Goal: Task Accomplishment & Management: Use online tool/utility

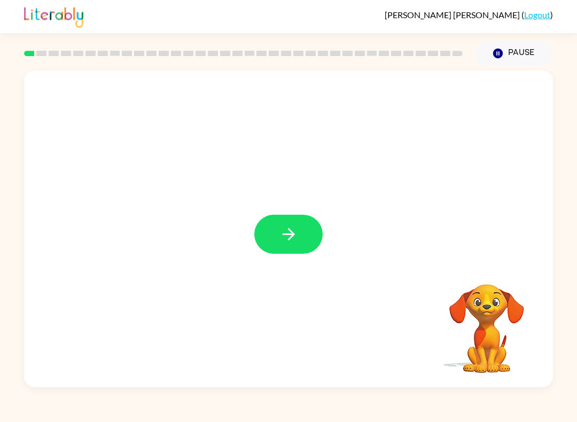
click at [291, 235] on icon "button" at bounding box center [288, 234] width 12 height 12
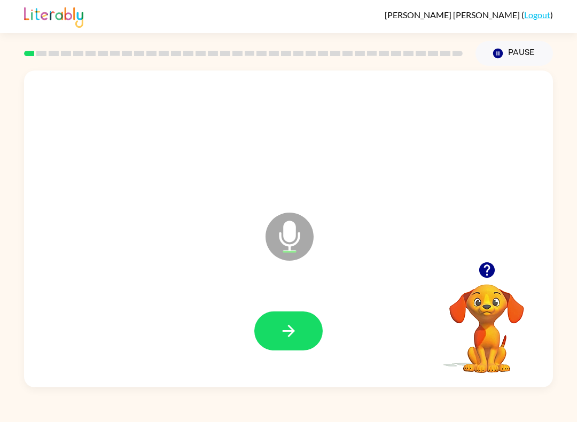
click at [300, 330] on button "button" at bounding box center [288, 331] width 68 height 39
click at [298, 337] on button "button" at bounding box center [288, 331] width 68 height 39
click at [297, 326] on icon "button" at bounding box center [288, 331] width 19 height 19
click at [291, 332] on icon "button" at bounding box center [288, 331] width 12 height 12
click at [293, 324] on icon "button" at bounding box center [288, 331] width 19 height 19
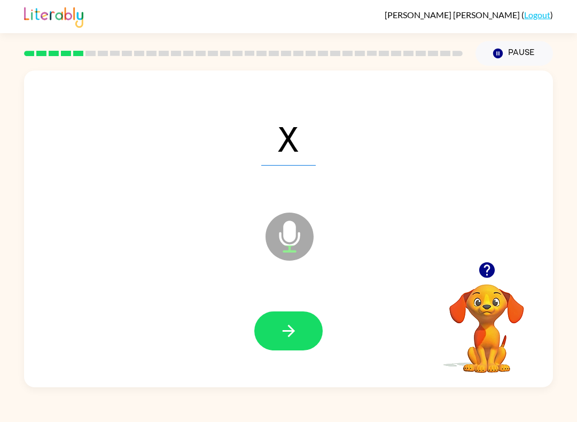
click at [291, 328] on icon "button" at bounding box center [288, 331] width 12 height 12
click at [277, 324] on button "button" at bounding box center [288, 331] width 68 height 39
click at [291, 348] on button "button" at bounding box center [288, 331] width 68 height 39
click at [296, 318] on button "button" at bounding box center [288, 331] width 68 height 39
click at [285, 326] on icon "button" at bounding box center [288, 331] width 19 height 19
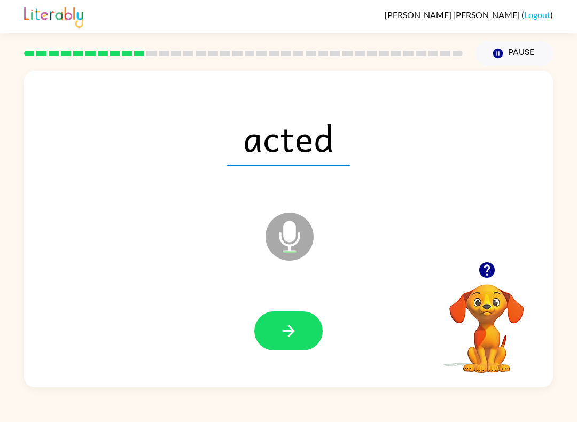
click at [283, 335] on icon "button" at bounding box center [288, 331] width 19 height 19
click at [298, 338] on icon "button" at bounding box center [288, 331] width 19 height 19
click at [294, 327] on icon "button" at bounding box center [288, 331] width 19 height 19
click at [290, 336] on icon "button" at bounding box center [288, 331] width 12 height 12
click at [301, 335] on button "button" at bounding box center [288, 331] width 68 height 39
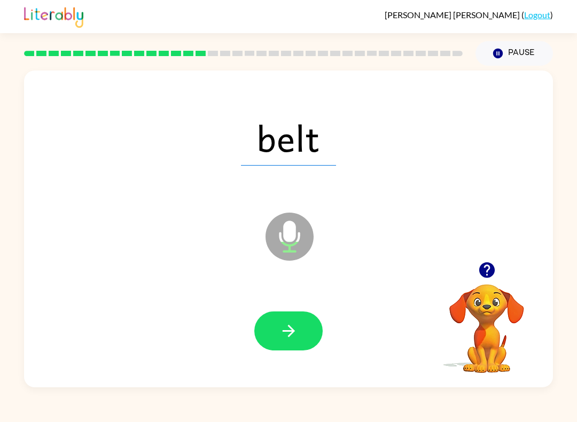
click at [309, 319] on button "button" at bounding box center [288, 331] width 68 height 39
click at [288, 338] on icon "button" at bounding box center [288, 331] width 19 height 19
click at [291, 332] on icon "button" at bounding box center [288, 331] width 12 height 12
click at [285, 329] on icon "button" at bounding box center [288, 331] width 19 height 19
click at [294, 331] on icon "button" at bounding box center [288, 331] width 12 height 12
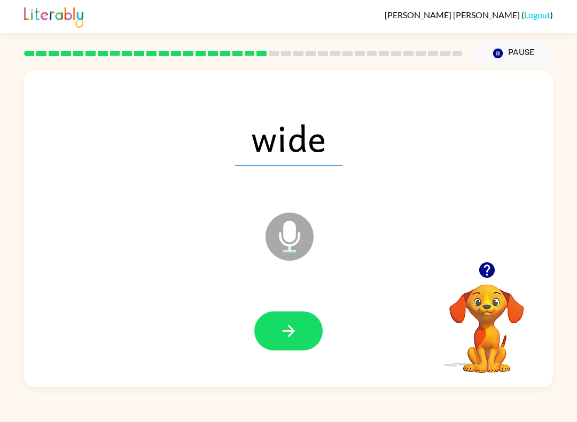
click at [292, 329] on icon "button" at bounding box center [288, 331] width 12 height 12
click at [290, 316] on button "button" at bounding box center [288, 331] width 68 height 39
click at [294, 332] on icon "button" at bounding box center [288, 331] width 19 height 19
click at [298, 330] on button "button" at bounding box center [288, 331] width 68 height 39
click at [307, 326] on button "button" at bounding box center [288, 331] width 68 height 39
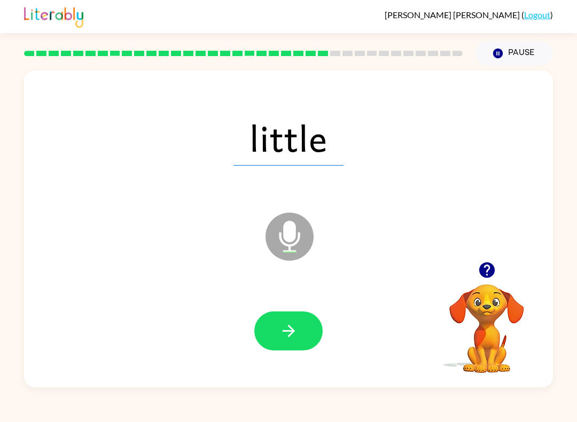
click at [290, 329] on icon "button" at bounding box center [288, 331] width 19 height 19
click at [290, 330] on icon "button" at bounding box center [288, 331] width 19 height 19
click at [302, 325] on button "button" at bounding box center [288, 331] width 68 height 39
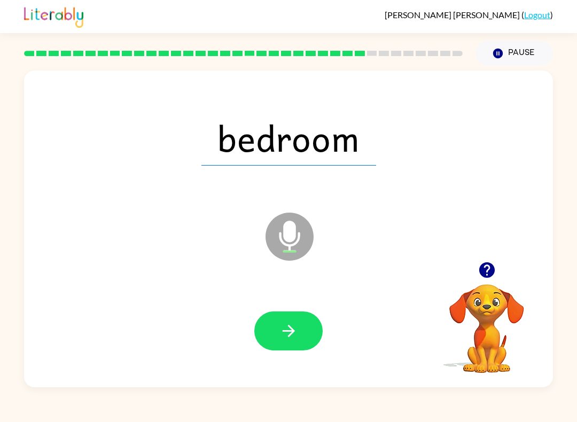
click at [300, 334] on button "button" at bounding box center [288, 331] width 68 height 39
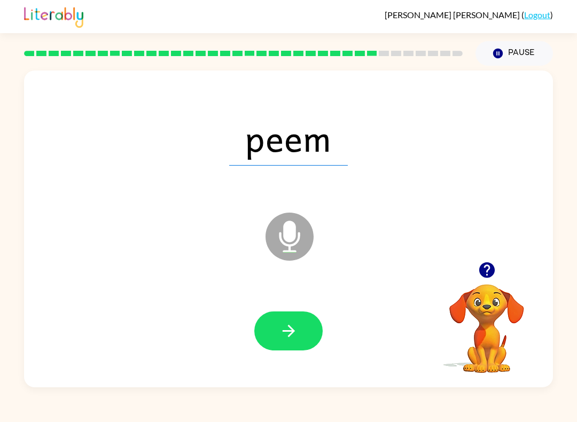
click at [286, 329] on icon "button" at bounding box center [288, 331] width 19 height 19
click at [302, 327] on button "button" at bounding box center [288, 331] width 68 height 39
click at [304, 328] on button "button" at bounding box center [288, 331] width 68 height 39
click at [297, 328] on icon "button" at bounding box center [288, 331] width 19 height 19
click at [296, 326] on icon "button" at bounding box center [288, 331] width 19 height 19
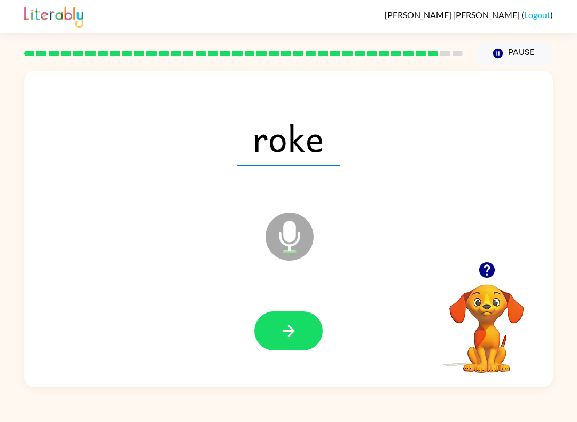
click at [293, 331] on icon "button" at bounding box center [288, 331] width 12 height 12
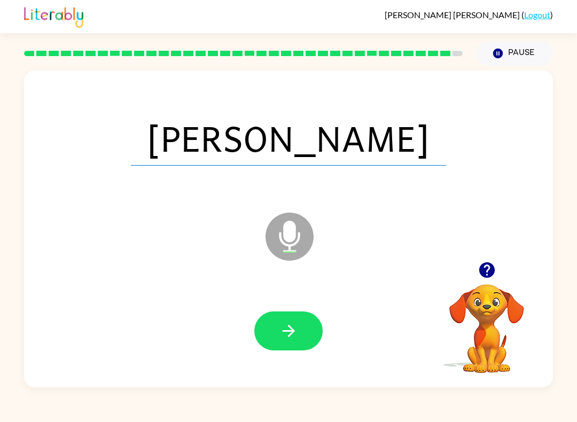
click at [297, 333] on icon "button" at bounding box center [288, 331] width 19 height 19
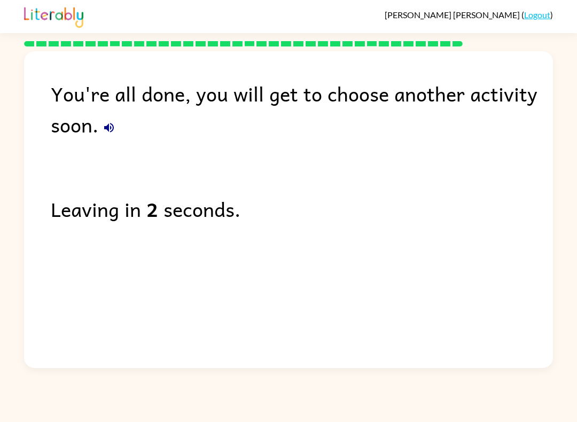
click at [94, 136] on div "You're all done, you will get to choose another activity soon." at bounding box center [302, 109] width 502 height 62
click at [97, 131] on div "You're all done, you will get to choose another activity soon." at bounding box center [302, 109] width 502 height 62
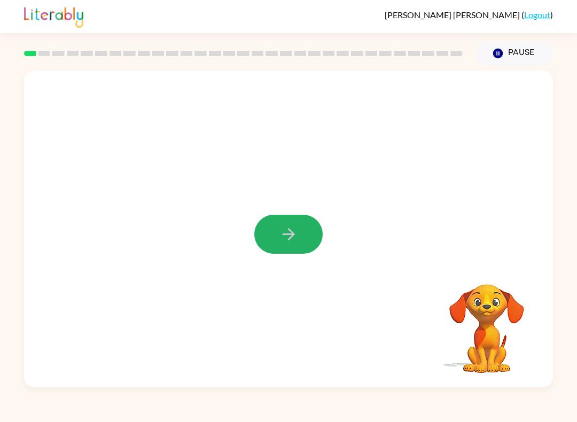
click at [277, 239] on button "button" at bounding box center [288, 234] width 68 height 39
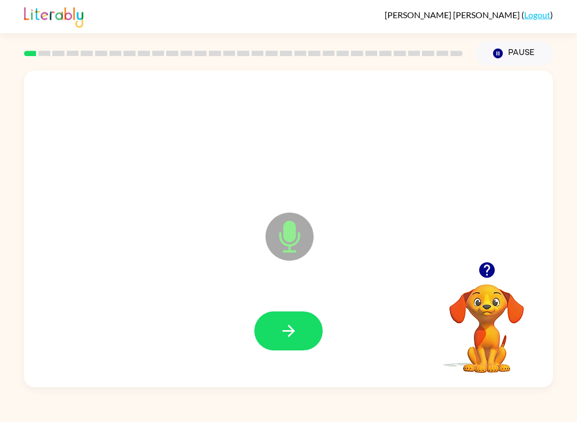
click at [292, 324] on icon "button" at bounding box center [288, 331] width 19 height 19
click at [299, 333] on button "button" at bounding box center [288, 331] width 68 height 39
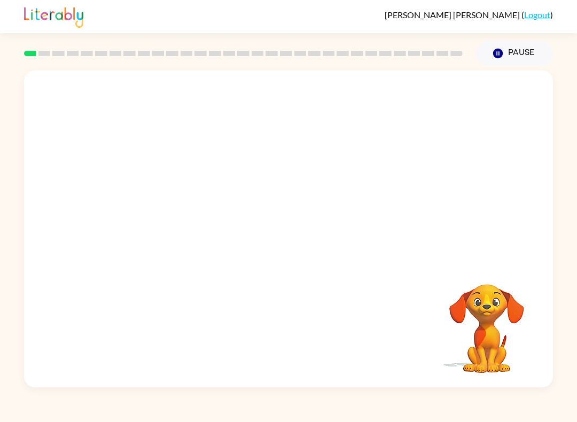
click at [576, 206] on div "Your browser must support playing .mp4 files to use Literably. Please try using…" at bounding box center [288, 227] width 577 height 322
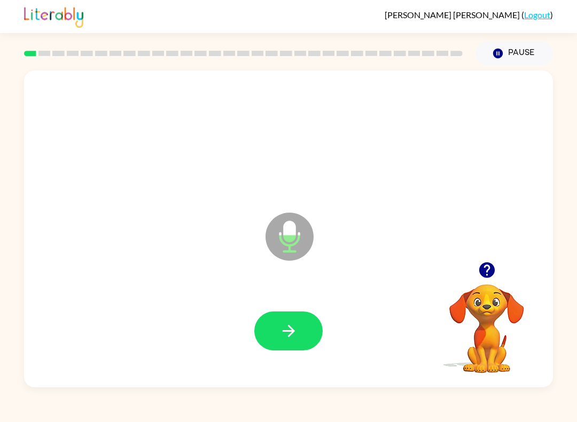
click at [284, 330] on icon "button" at bounding box center [288, 331] width 19 height 19
click at [289, 326] on icon "button" at bounding box center [288, 331] width 12 height 12
click at [302, 330] on button "button" at bounding box center [288, 331] width 68 height 39
click at [283, 321] on button "button" at bounding box center [288, 331] width 68 height 39
click at [285, 306] on div at bounding box center [289, 330] width 508 height 91
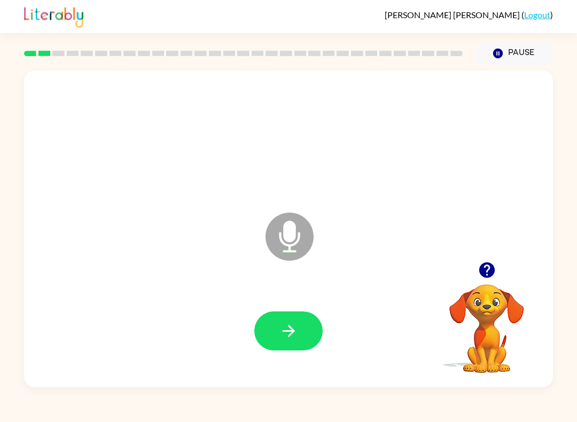
click at [297, 332] on icon "button" at bounding box center [288, 331] width 19 height 19
click at [292, 320] on button "button" at bounding box center [288, 331] width 68 height 39
click at [294, 325] on icon "button" at bounding box center [288, 331] width 19 height 19
click at [297, 333] on icon "button" at bounding box center [288, 331] width 19 height 19
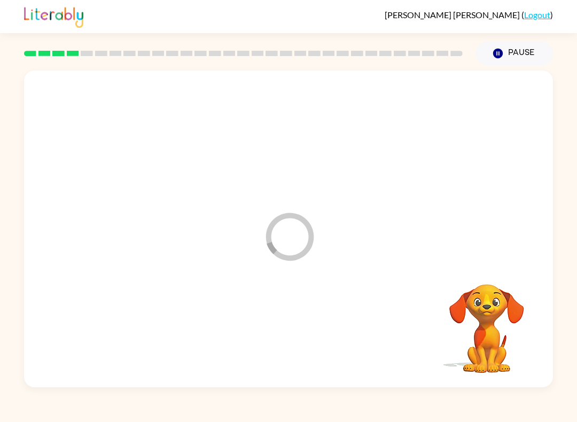
click at [297, 333] on div at bounding box center [289, 330] width 508 height 91
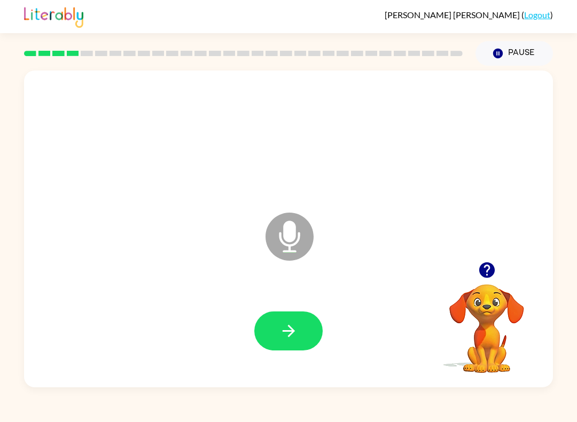
click at [304, 327] on button "button" at bounding box center [288, 331] width 68 height 39
click at [294, 328] on icon "button" at bounding box center [288, 331] width 19 height 19
click at [288, 320] on button "button" at bounding box center [288, 331] width 68 height 39
click at [299, 327] on button "button" at bounding box center [288, 331] width 68 height 39
click at [290, 330] on icon "button" at bounding box center [288, 331] width 19 height 19
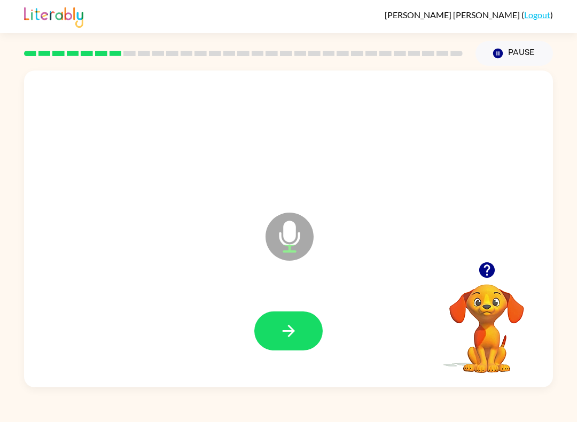
click at [287, 327] on icon "button" at bounding box center [288, 331] width 19 height 19
click at [291, 315] on button "button" at bounding box center [288, 331] width 68 height 39
click at [279, 321] on button "button" at bounding box center [288, 331] width 68 height 39
click at [303, 309] on div at bounding box center [289, 330] width 508 height 91
click at [304, 323] on button "button" at bounding box center [288, 331] width 68 height 39
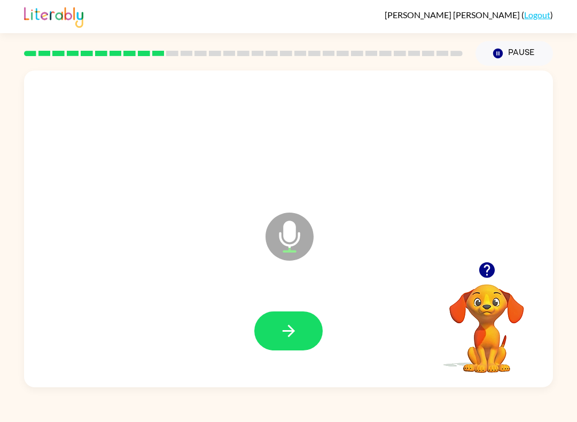
click at [288, 327] on icon "button" at bounding box center [288, 331] width 19 height 19
click at [280, 325] on icon "button" at bounding box center [288, 331] width 19 height 19
click at [290, 329] on icon "button" at bounding box center [288, 331] width 19 height 19
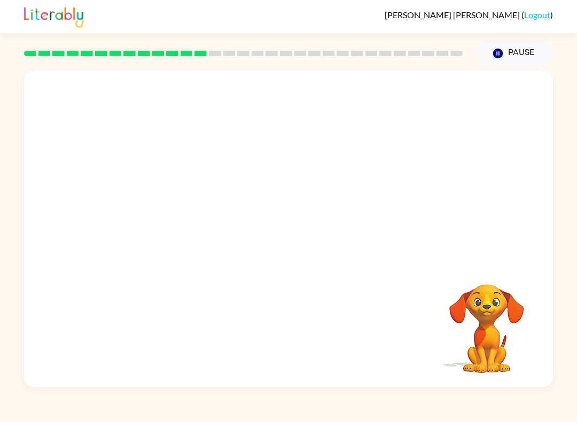
click at [482, 317] on video "Your browser must support playing .mp4 files to use Literably. Please try using…" at bounding box center [486, 321] width 107 height 107
click at [492, 316] on video "Your browser must support playing .mp4 files to use Literably. Please try using…" at bounding box center [486, 321] width 107 height 107
click at [467, 320] on video "Your browser must support playing .mp4 files to use Literably. Please try using…" at bounding box center [486, 321] width 107 height 107
click at [484, 346] on video "Your browser must support playing .mp4 files to use Literably. Please try using…" at bounding box center [486, 321] width 107 height 107
click at [483, 345] on video "Your browser must support playing .mp4 files to use Literably. Please try using…" at bounding box center [486, 321] width 107 height 107
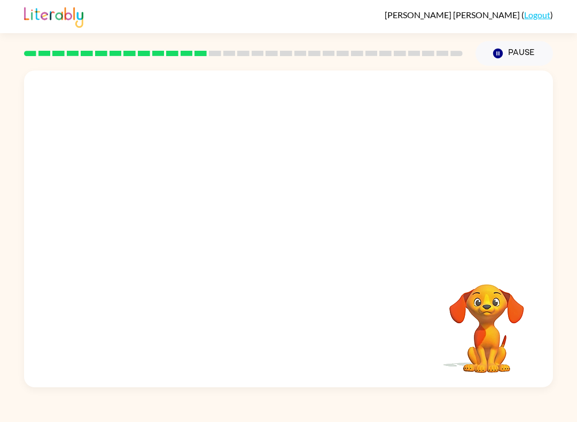
click at [481, 354] on video "Your browser must support playing .mp4 files to use Literably. Please try using…" at bounding box center [486, 321] width 107 height 107
click at [259, 154] on div at bounding box center [288, 166] width 529 height 191
click at [288, 164] on div at bounding box center [288, 166] width 529 height 191
click at [292, 284] on div "Your browser must support playing .mp4 files to use Literably. Please try using…" at bounding box center [288, 229] width 529 height 317
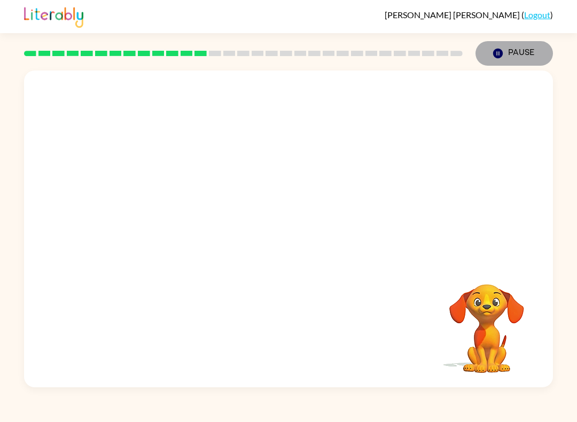
click at [506, 49] on button "Pause Pause" at bounding box center [514, 53] width 77 height 25
click at [495, 62] on button "Pause Pause" at bounding box center [514, 53] width 77 height 25
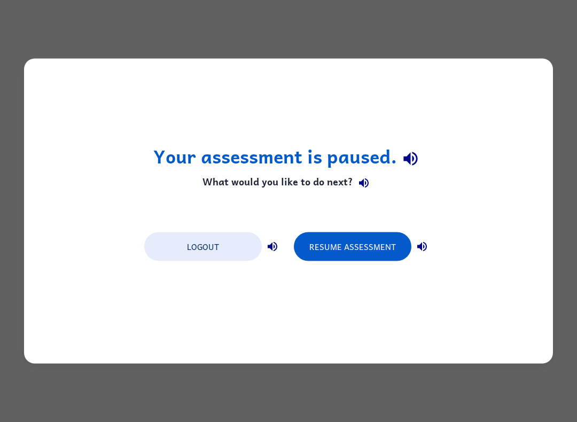
click at [572, 123] on div "Your assessment is paused. What would you like to do next? Logout Resume Assess…" at bounding box center [288, 211] width 577 height 422
click at [416, 166] on icon "button" at bounding box center [410, 158] width 19 height 19
click at [188, 234] on button "Logout" at bounding box center [203, 246] width 118 height 29
click at [172, 247] on button "Logout" at bounding box center [203, 246] width 118 height 29
click at [179, 248] on button "Logout" at bounding box center [203, 246] width 118 height 29
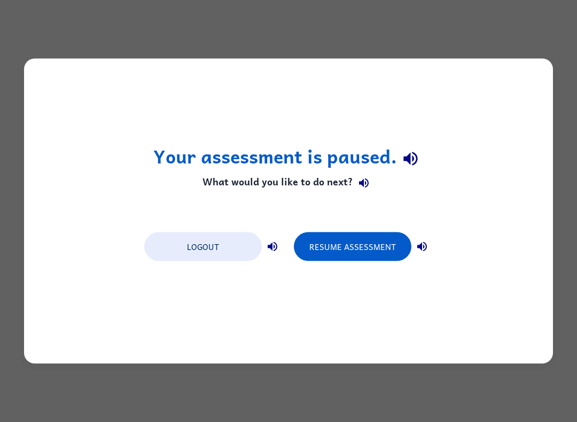
click at [180, 249] on button "Logout" at bounding box center [203, 246] width 118 height 29
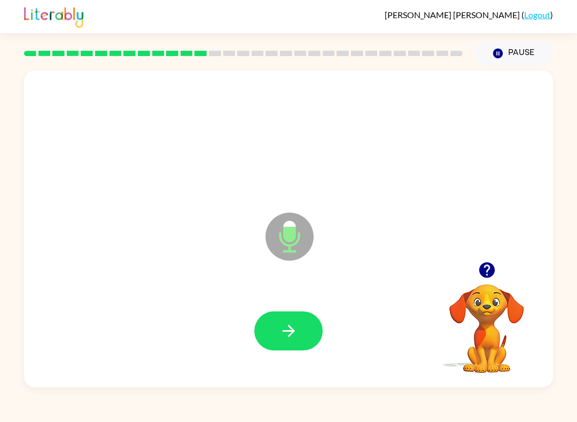
click at [285, 320] on button "button" at bounding box center [288, 331] width 68 height 39
click at [293, 328] on icon "button" at bounding box center [288, 331] width 19 height 19
click at [301, 323] on button "button" at bounding box center [288, 331] width 68 height 39
click at [298, 304] on div at bounding box center [289, 330] width 508 height 91
click at [283, 326] on icon "button" at bounding box center [288, 331] width 19 height 19
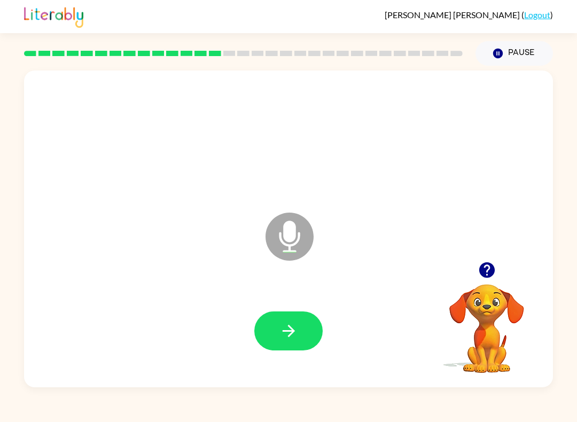
click at [290, 327] on icon "button" at bounding box center [288, 331] width 19 height 19
click at [296, 322] on button "button" at bounding box center [288, 331] width 68 height 39
click at [275, 324] on button "button" at bounding box center [288, 331] width 68 height 39
click at [292, 329] on icon "button" at bounding box center [288, 331] width 12 height 12
click at [301, 325] on button "button" at bounding box center [288, 331] width 68 height 39
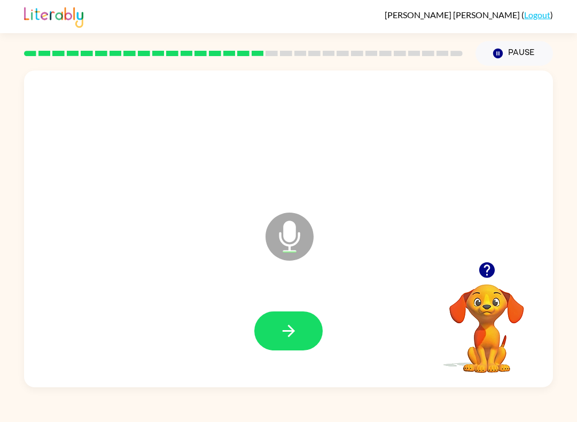
click at [291, 334] on icon "button" at bounding box center [288, 331] width 12 height 12
click at [291, 325] on icon "button" at bounding box center [288, 331] width 19 height 19
click at [282, 333] on icon "button" at bounding box center [288, 331] width 19 height 19
click at [289, 330] on icon "button" at bounding box center [288, 331] width 19 height 19
click at [290, 332] on icon "button" at bounding box center [288, 331] width 19 height 19
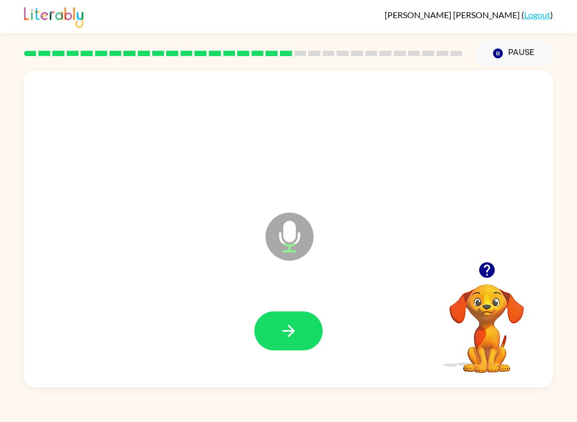
click at [286, 331] on icon "button" at bounding box center [288, 331] width 12 height 12
click at [293, 321] on button "button" at bounding box center [288, 331] width 68 height 39
click at [296, 334] on icon "button" at bounding box center [288, 331] width 19 height 19
click at [289, 321] on button "button" at bounding box center [288, 331] width 68 height 39
click at [302, 320] on button "button" at bounding box center [288, 331] width 68 height 39
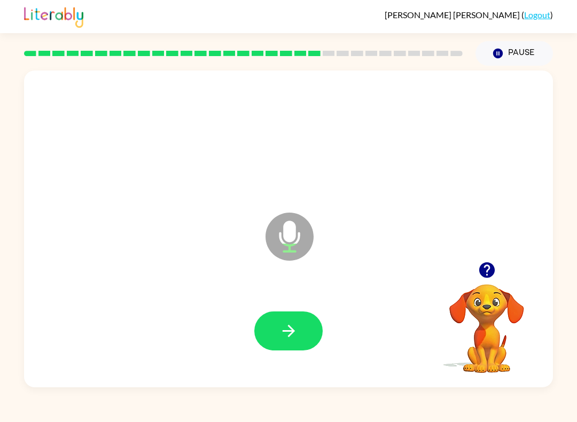
click at [292, 324] on icon "button" at bounding box center [288, 331] width 19 height 19
click at [293, 326] on icon "button" at bounding box center [288, 331] width 19 height 19
click at [290, 331] on icon "button" at bounding box center [288, 331] width 12 height 12
click at [291, 337] on icon "button" at bounding box center [288, 331] width 19 height 19
click at [294, 308] on div at bounding box center [289, 330] width 508 height 91
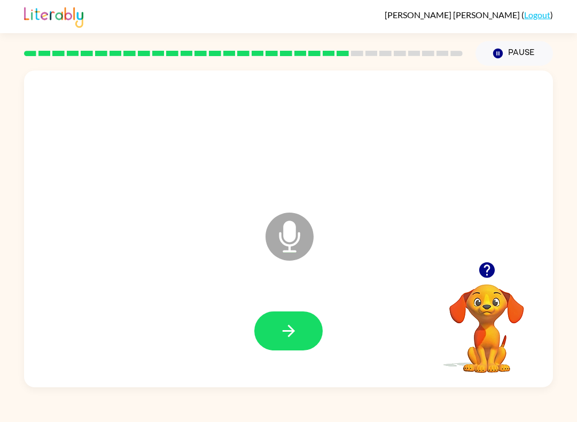
click at [296, 323] on icon "button" at bounding box center [288, 331] width 19 height 19
click at [290, 316] on button "button" at bounding box center [288, 331] width 68 height 39
click at [288, 330] on icon "button" at bounding box center [288, 331] width 19 height 19
click at [297, 321] on button "button" at bounding box center [288, 331] width 68 height 39
click at [278, 333] on button "button" at bounding box center [288, 331] width 68 height 39
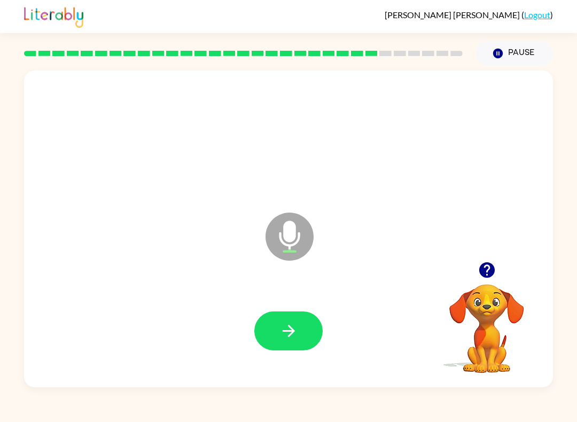
click at [297, 313] on button "button" at bounding box center [288, 331] width 68 height 39
click at [287, 323] on icon "button" at bounding box center [288, 331] width 19 height 19
click at [282, 323] on icon "button" at bounding box center [288, 331] width 19 height 19
click at [292, 338] on icon "button" at bounding box center [288, 331] width 19 height 19
click at [290, 330] on icon "button" at bounding box center [288, 331] width 19 height 19
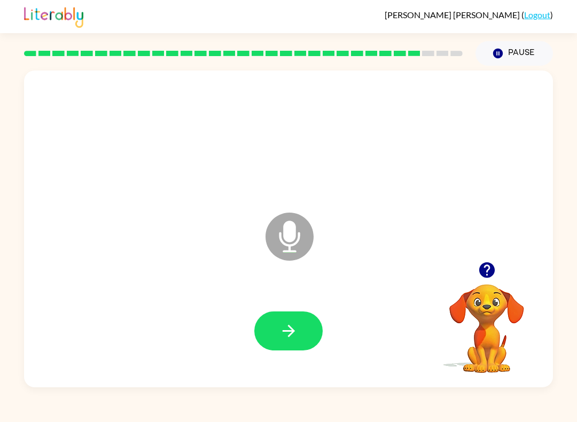
click at [291, 325] on icon "button" at bounding box center [288, 331] width 19 height 19
click at [308, 333] on button "button" at bounding box center [288, 331] width 68 height 39
click at [293, 327] on icon "button" at bounding box center [288, 331] width 19 height 19
click at [290, 334] on icon "button" at bounding box center [288, 331] width 19 height 19
click at [285, 335] on icon "button" at bounding box center [288, 331] width 19 height 19
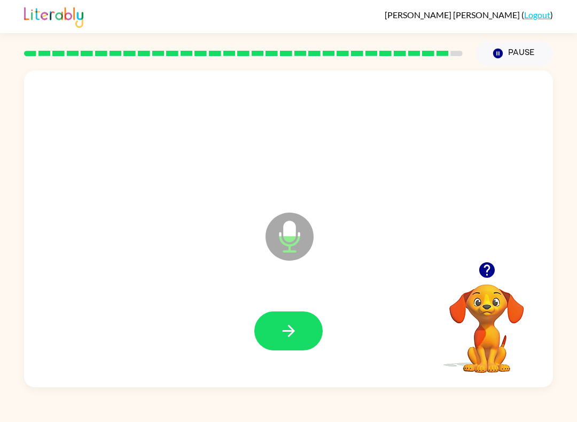
click at [297, 334] on icon "button" at bounding box center [288, 331] width 19 height 19
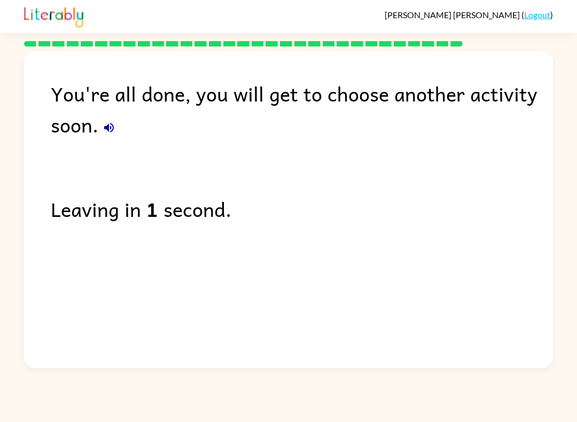
click at [108, 138] on button "button" at bounding box center [108, 127] width 21 height 21
